Goal: Information Seeking & Learning: Learn about a topic

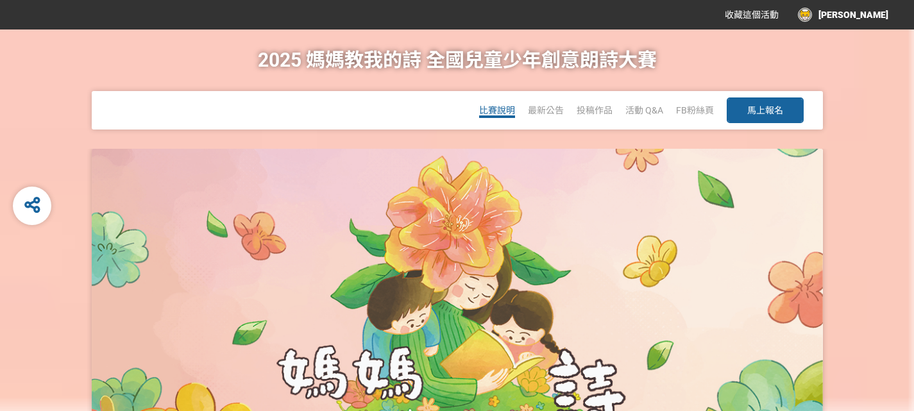
click at [496, 112] on span "比賽說明" at bounding box center [497, 110] width 36 height 10
click at [501, 108] on span "比賽說明" at bounding box center [497, 110] width 36 height 10
click at [593, 113] on span "投稿作品" at bounding box center [594, 110] width 36 height 10
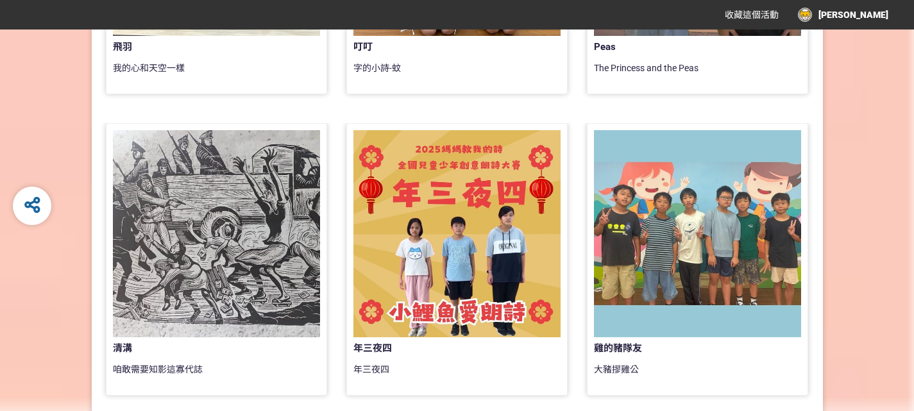
scroll to position [769, 0]
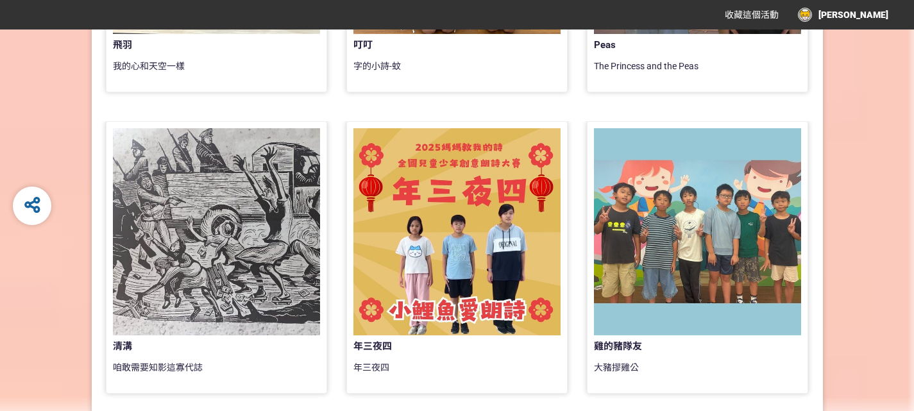
click at [207, 221] on div at bounding box center [216, 231] width 207 height 207
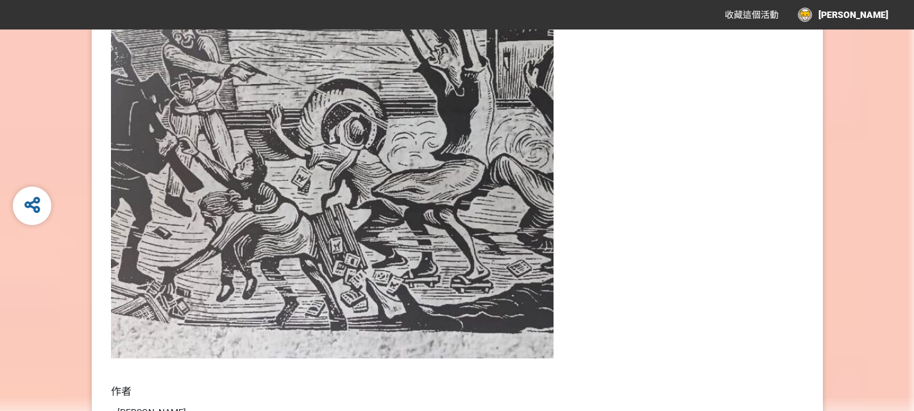
scroll to position [128, 0]
